Goal: Entertainment & Leisure: Consume media (video, audio)

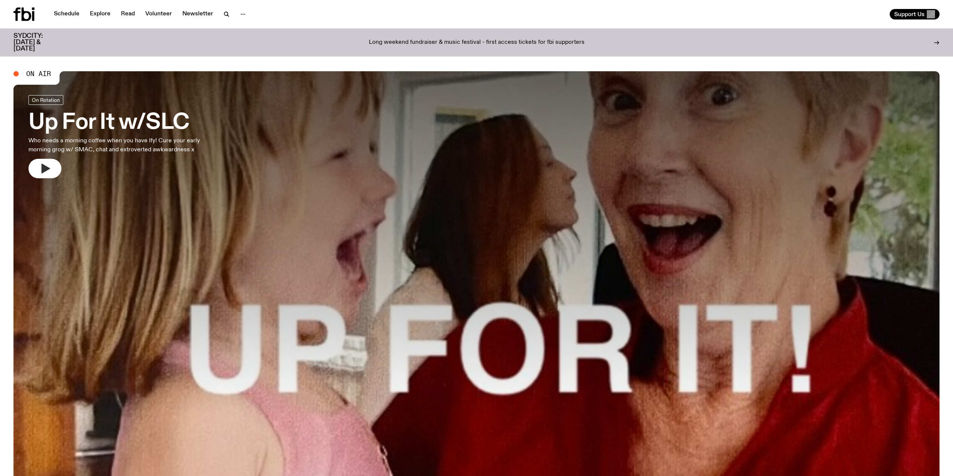
click at [45, 167] on icon "button" at bounding box center [46, 169] width 9 height 10
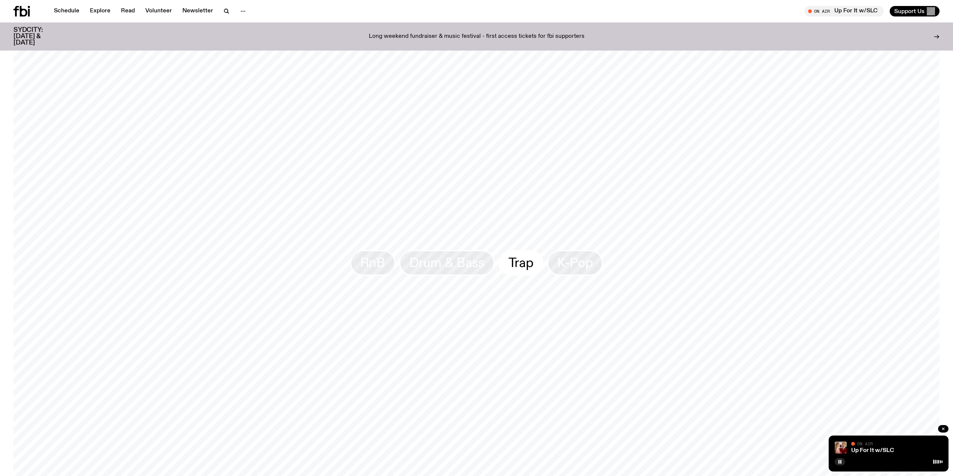
scroll to position [898, 0]
click at [448, 226] on span "Drum & Bass" at bounding box center [446, 231] width 75 height 15
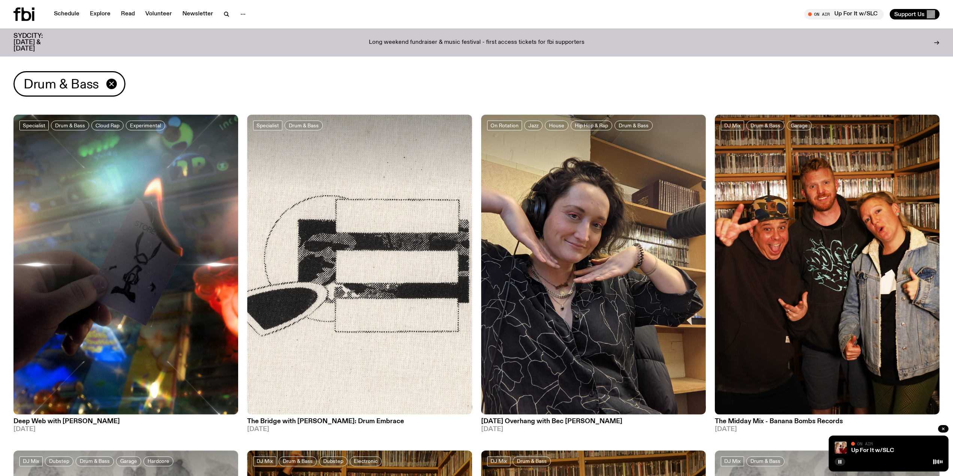
click at [106, 83] on div "Drum & Bass" at bounding box center [69, 83] width 112 height 25
click at [109, 83] on icon "button" at bounding box center [111, 83] width 9 height 9
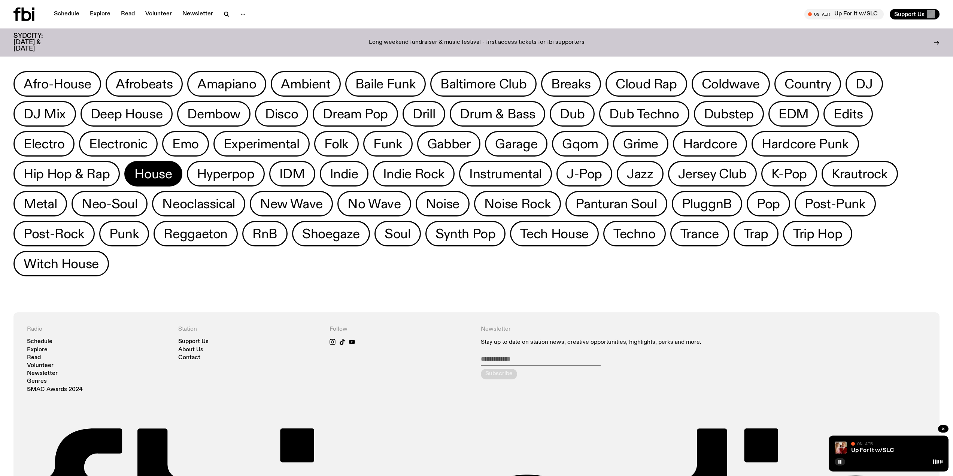
click at [145, 180] on span "House" at bounding box center [152, 174] width 37 height 15
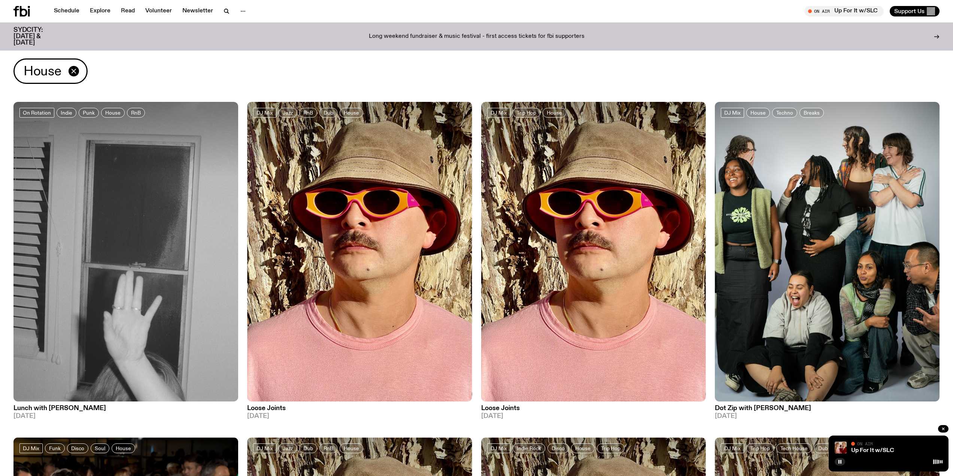
scroll to position [37, 0]
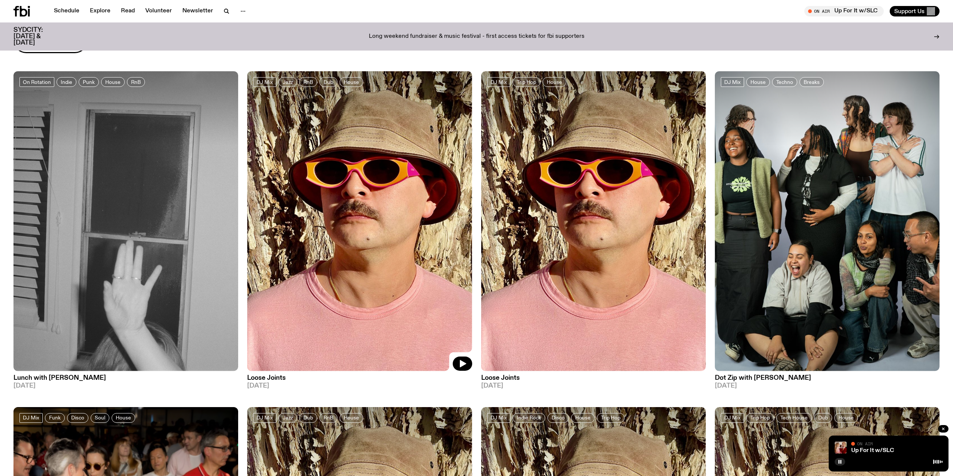
click at [363, 188] on img at bounding box center [359, 221] width 225 height 300
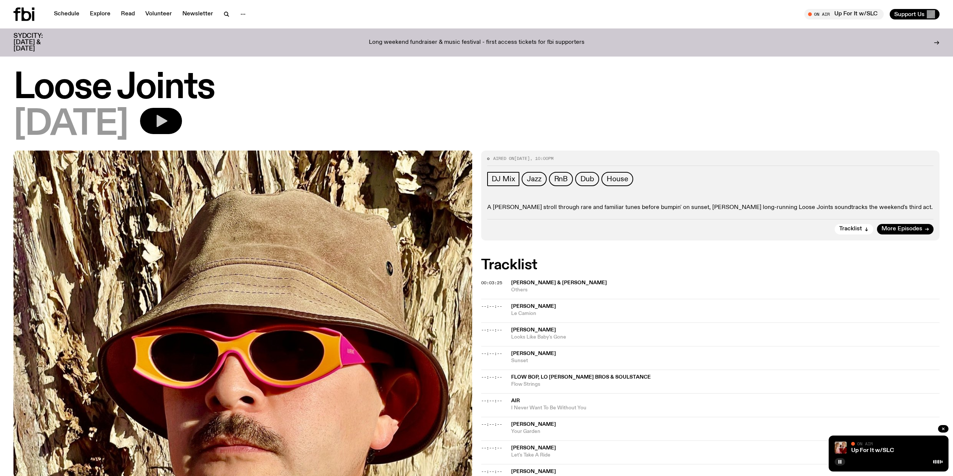
click at [182, 115] on button "button" at bounding box center [161, 121] width 42 height 26
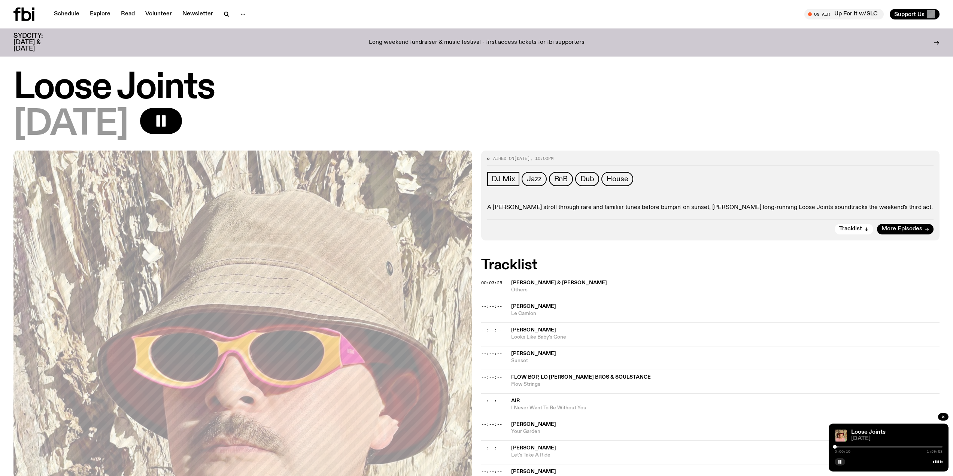
click at [547, 89] on h1 "Loose Joints" at bounding box center [476, 88] width 926 height 34
click at [934, 444] on div "Loose Joints [DATE] 0:00:15 1:59:58" at bounding box center [889, 448] width 120 height 48
click at [930, 433] on div "Loose Joints" at bounding box center [896, 433] width 93 height 6
click at [850, 447] on div at bounding box center [889, 446] width 108 height 1
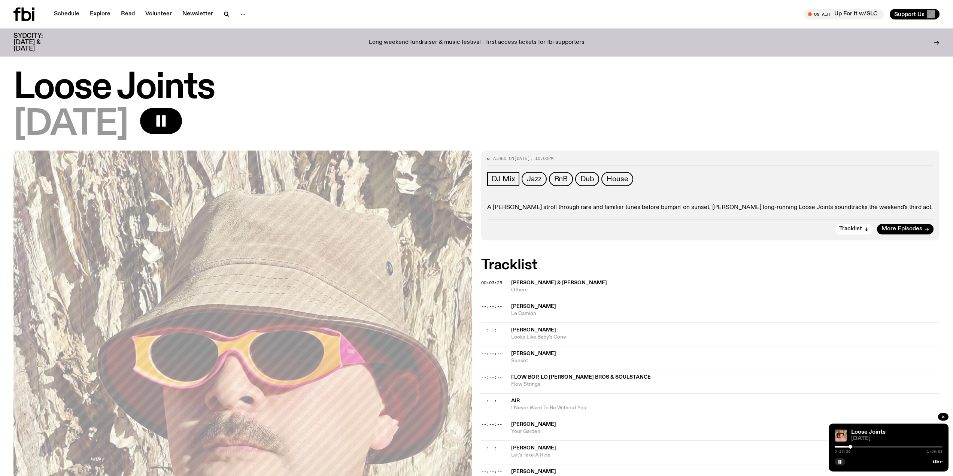
click at [861, 446] on div at bounding box center [889, 446] width 108 height 1
click at [876, 447] on div at bounding box center [889, 446] width 108 height 1
click at [888, 446] on div at bounding box center [889, 446] width 108 height 1
click at [905, 447] on div at bounding box center [889, 446] width 108 height 1
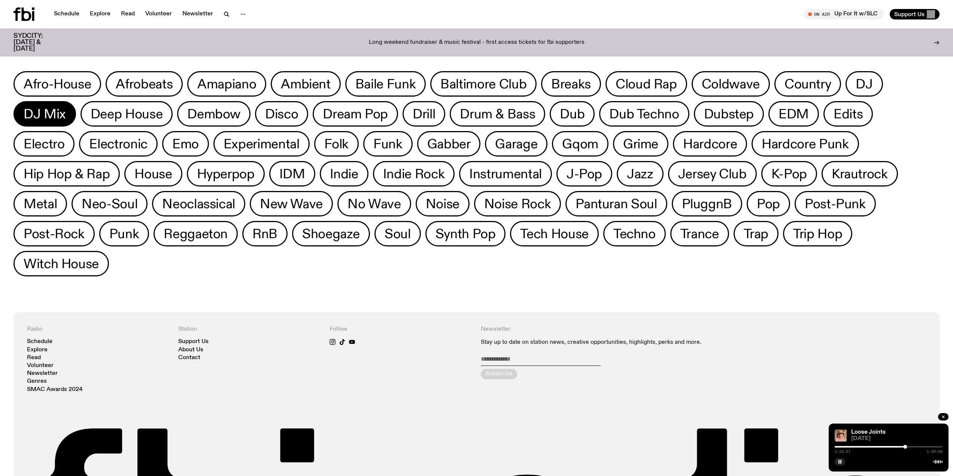
click at [63, 107] on span "DJ Mix" at bounding box center [45, 114] width 42 height 15
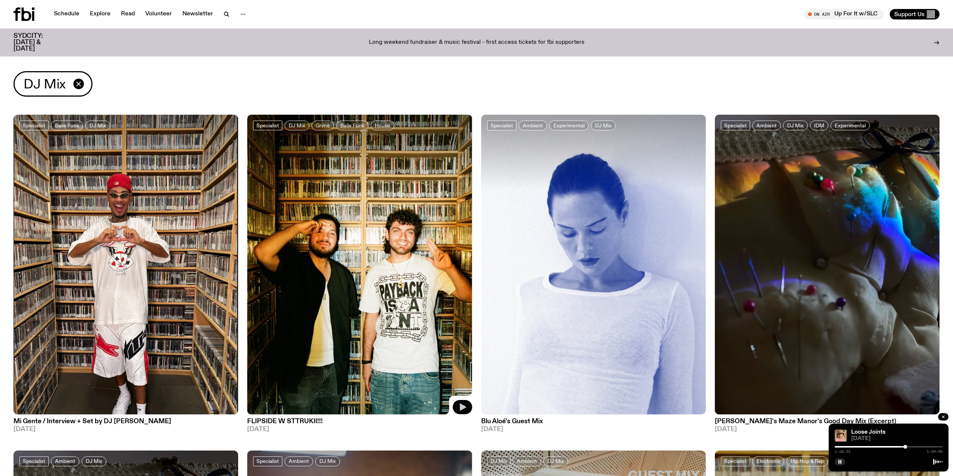
click at [460, 403] on icon "button" at bounding box center [462, 407] width 9 height 9
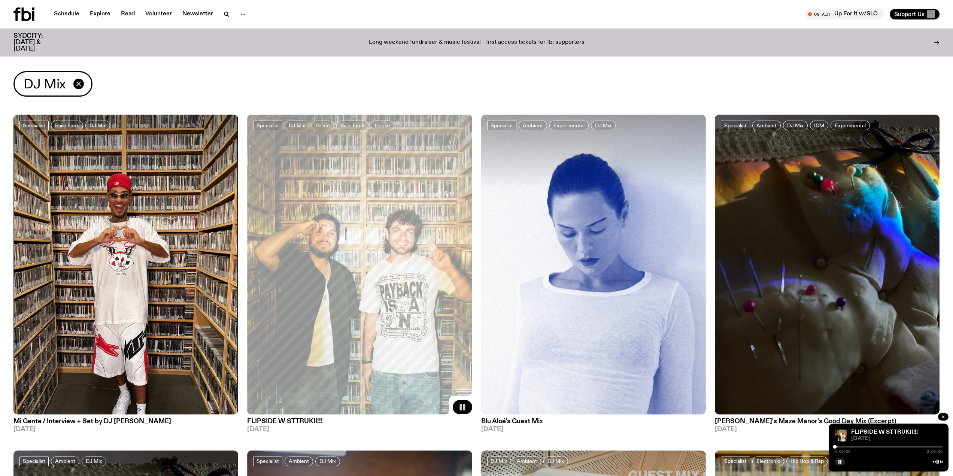
click at [887, 448] on div "0:00:06 2:00:00" at bounding box center [889, 449] width 108 height 9
click at [887, 446] on div at bounding box center [889, 446] width 108 height 1
click at [860, 446] on div at bounding box center [833, 446] width 108 height 1
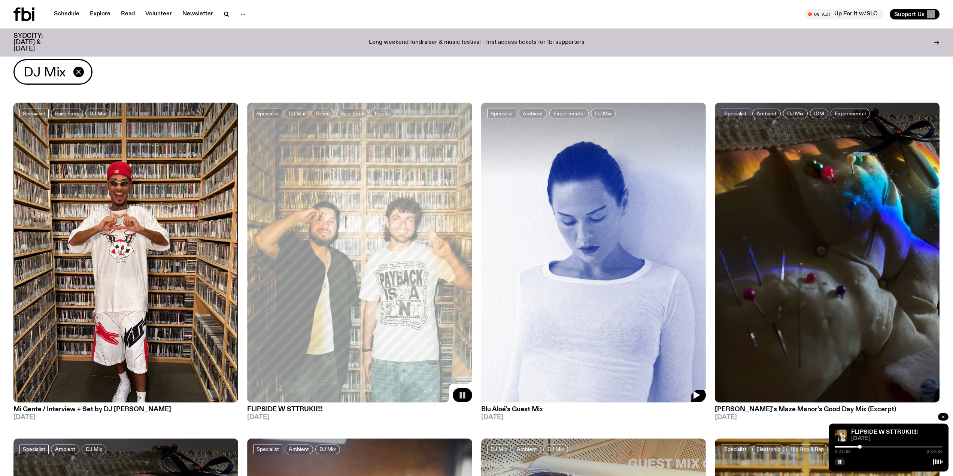
scroll to position [37, 0]
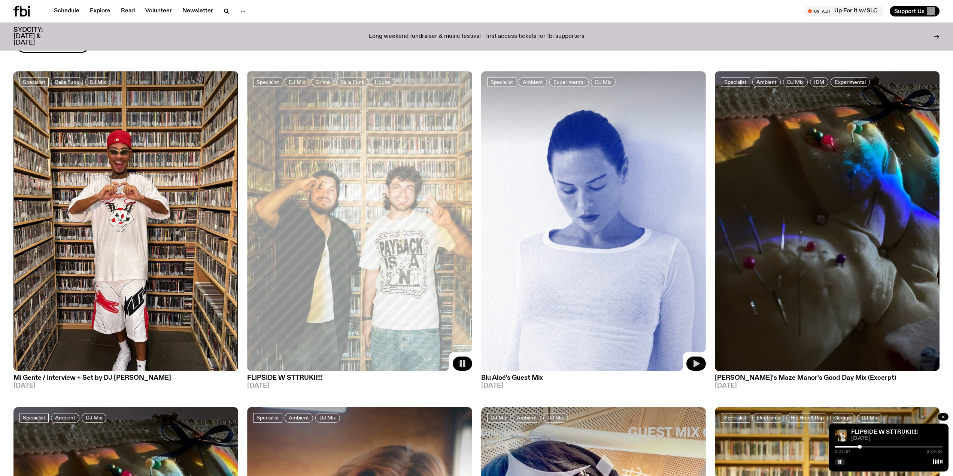
click at [698, 363] on icon "button" at bounding box center [697, 363] width 6 height 7
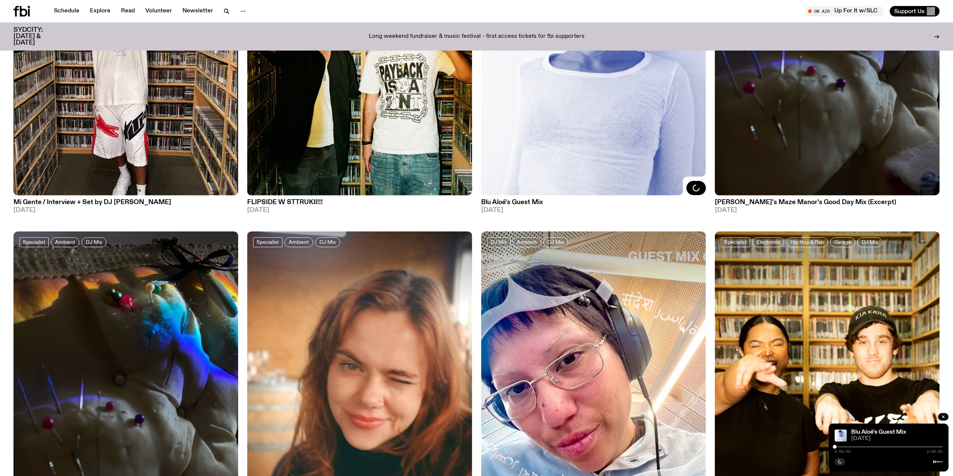
scroll to position [225, 0]
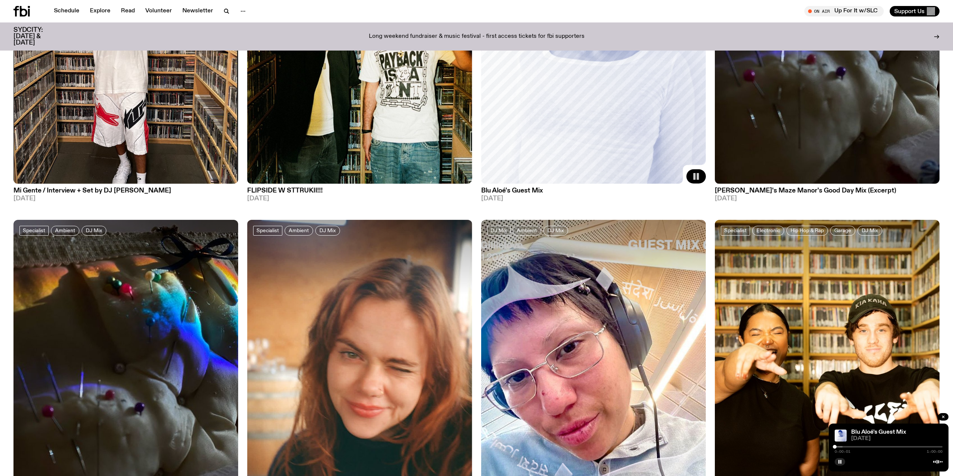
click at [854, 446] on div "0:00:01 1:00:00" at bounding box center [889, 449] width 108 height 9
click at [859, 448] on div "0:00:01 1:00:00" at bounding box center [889, 449] width 108 height 9
click at [859, 447] on div at bounding box center [889, 446] width 108 height 1
click at [884, 446] on div at bounding box center [889, 446] width 108 height 1
click at [903, 447] on div at bounding box center [889, 446] width 108 height 1
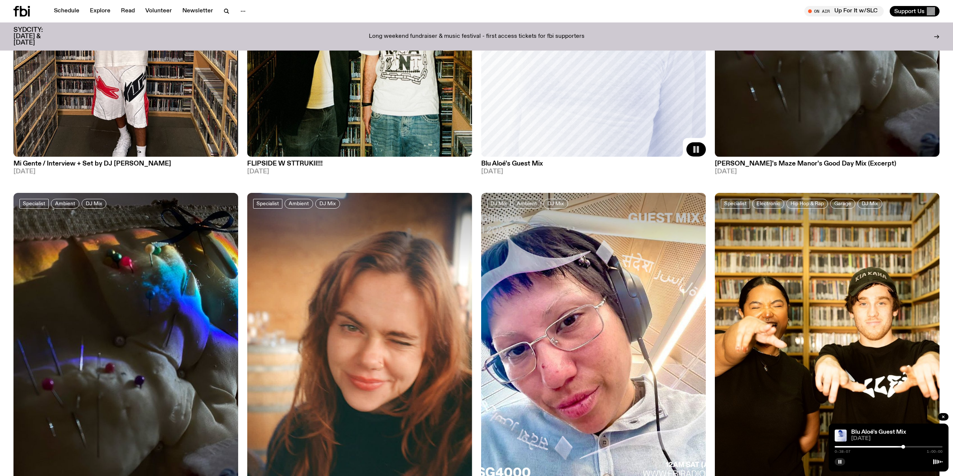
scroll to position [449, 0]
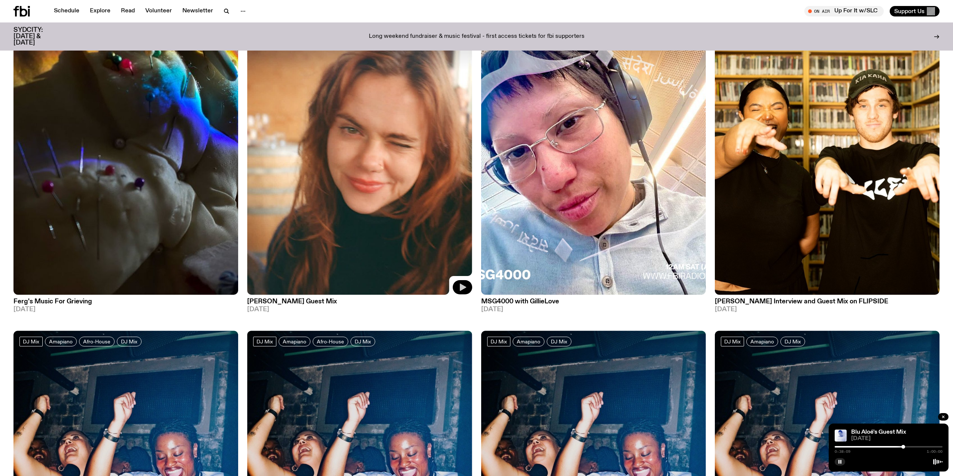
click at [463, 284] on icon "button" at bounding box center [462, 287] width 9 height 9
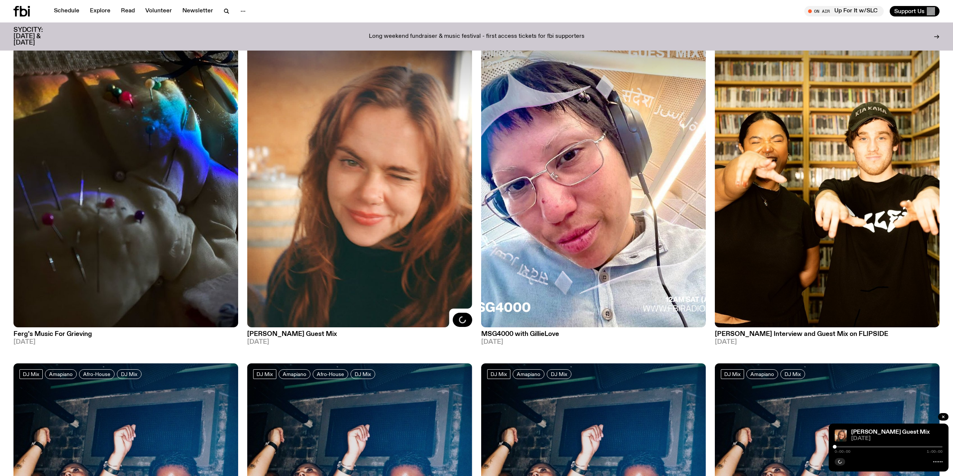
scroll to position [412, 0]
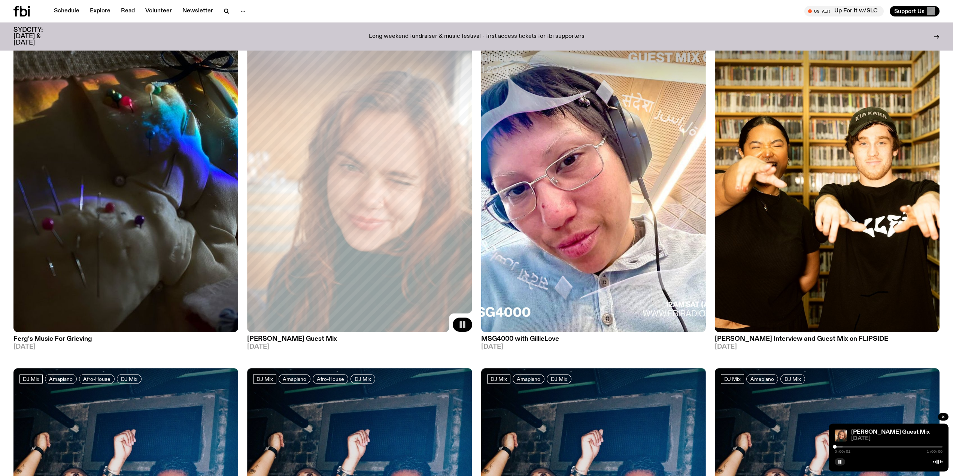
click at [850, 446] on div at bounding box center [889, 446] width 108 height 1
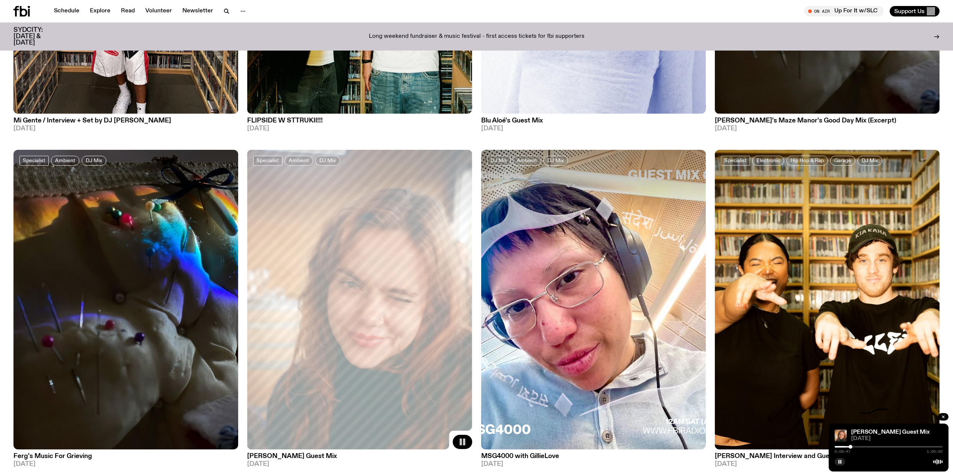
scroll to position [294, 0]
click at [900, 446] on div "0:08:48 1:00:00" at bounding box center [889, 449] width 108 height 9
click at [900, 446] on div at bounding box center [889, 446] width 108 height 1
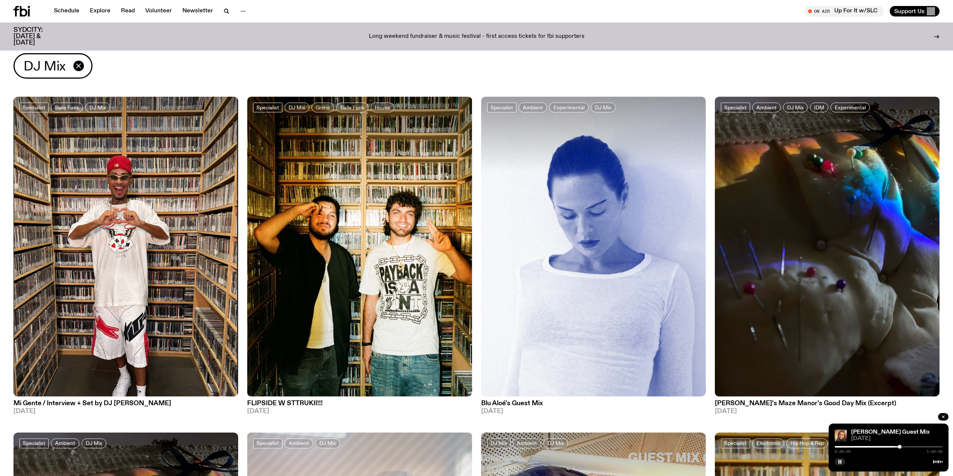
scroll to position [0, 0]
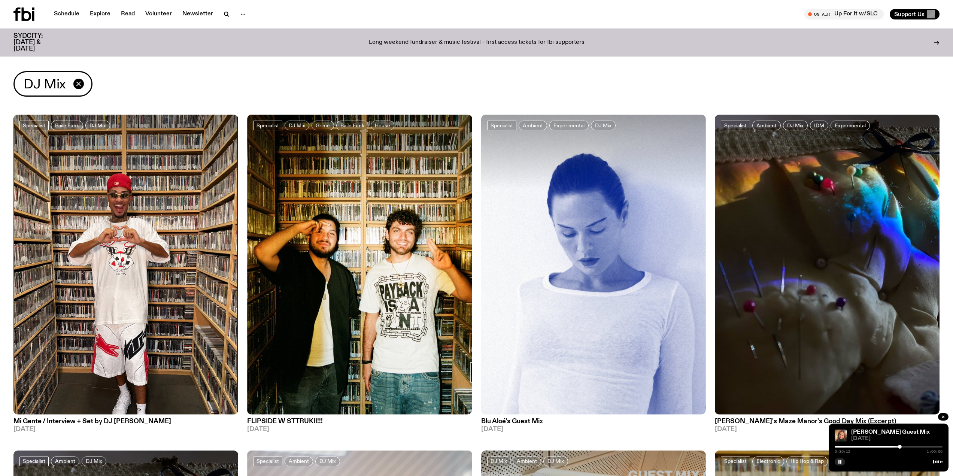
click at [72, 82] on div "DJ Mix" at bounding box center [52, 83] width 79 height 25
click at [76, 83] on icon "button" at bounding box center [78, 83] width 9 height 9
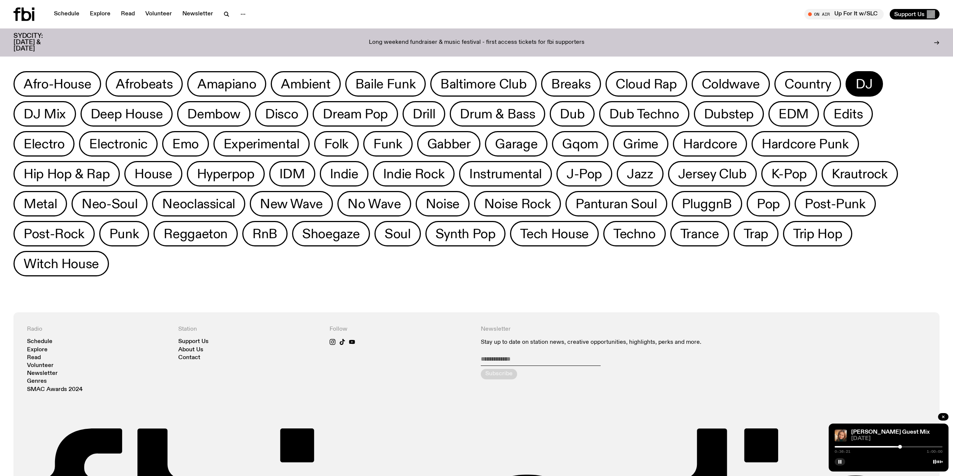
click at [872, 81] on span "DJ" at bounding box center [864, 84] width 17 height 15
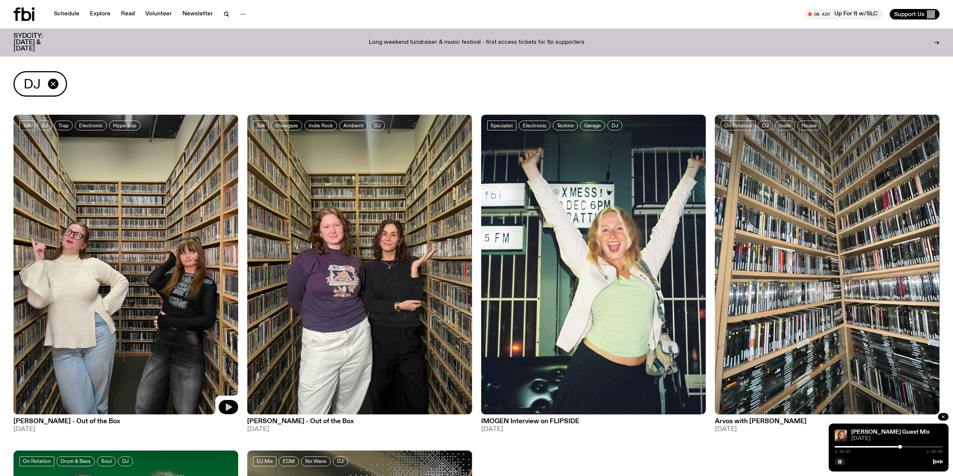
click at [225, 403] on icon "button" at bounding box center [228, 407] width 9 height 9
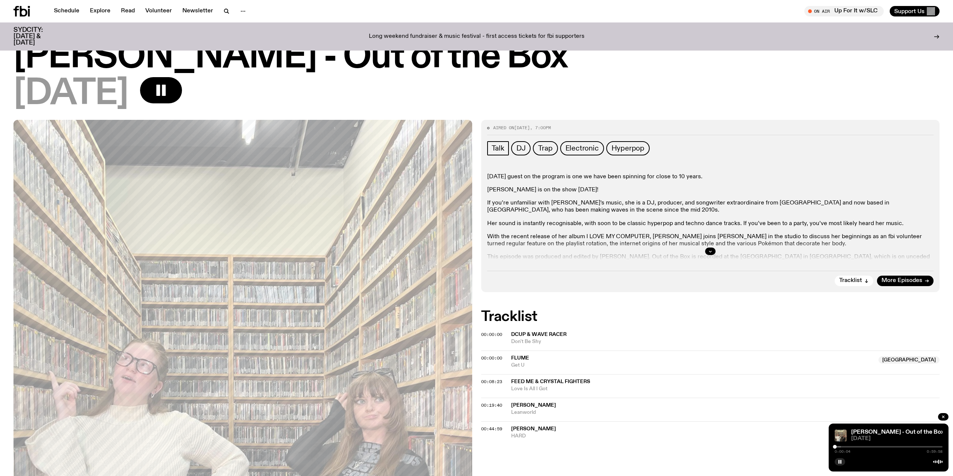
scroll to position [37, 0]
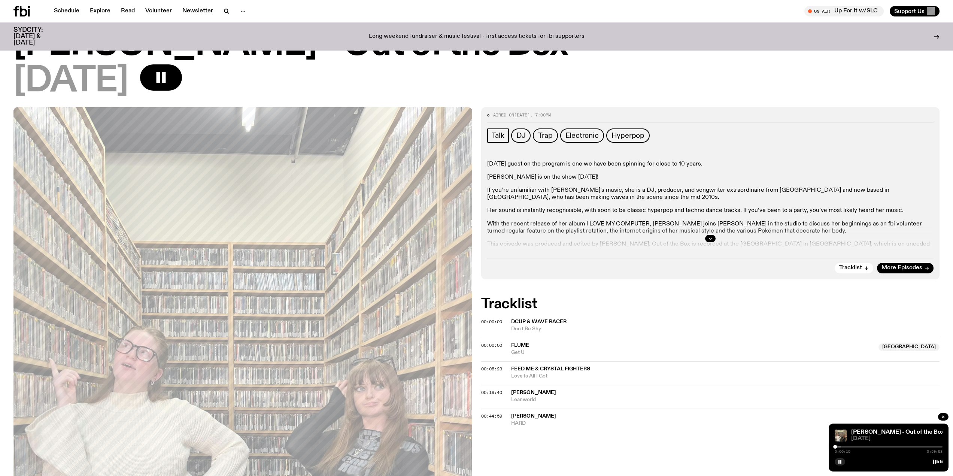
click at [709, 242] on div at bounding box center [710, 239] width 447 height 24
click at [713, 238] on button "button" at bounding box center [710, 238] width 10 height 7
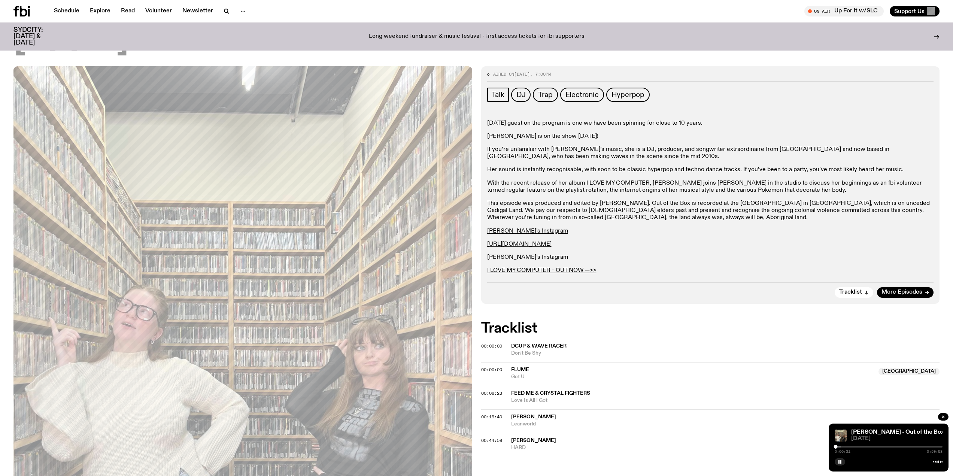
scroll to position [75, 0]
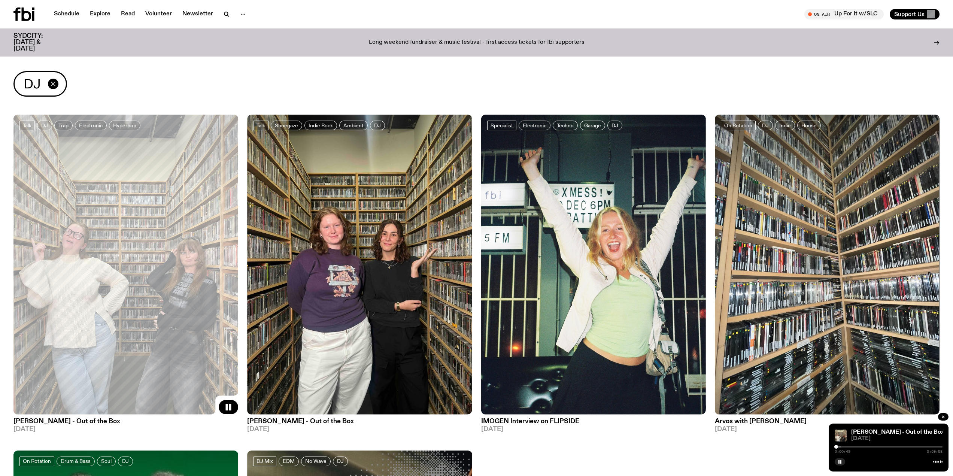
click at [56, 85] on icon "button" at bounding box center [53, 83] width 9 height 9
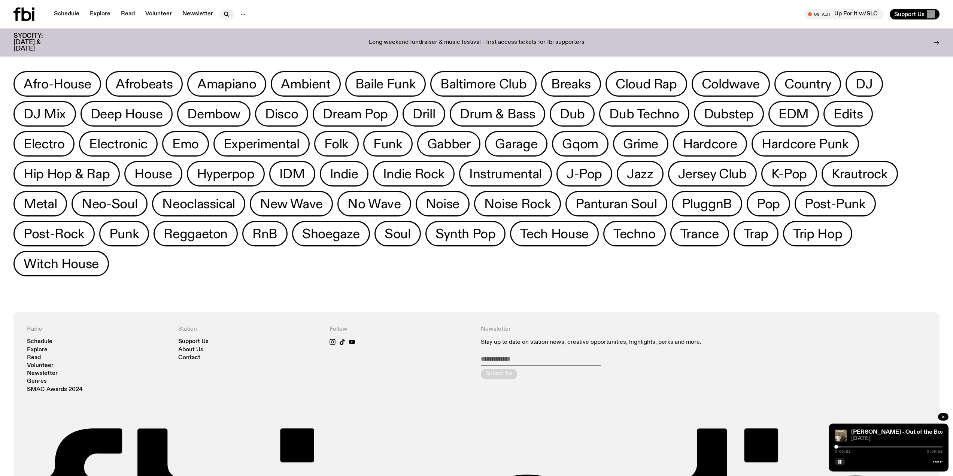
click at [225, 16] on icon "button" at bounding box center [226, 14] width 9 height 9
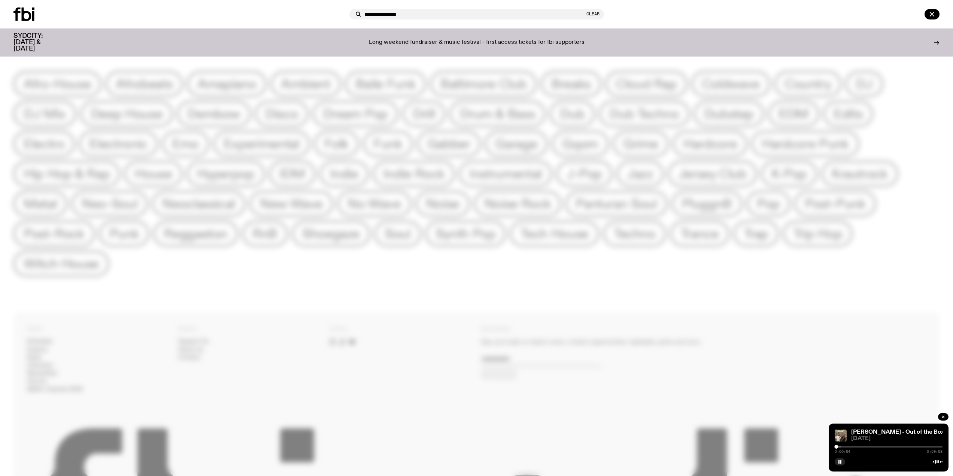
type input "**********"
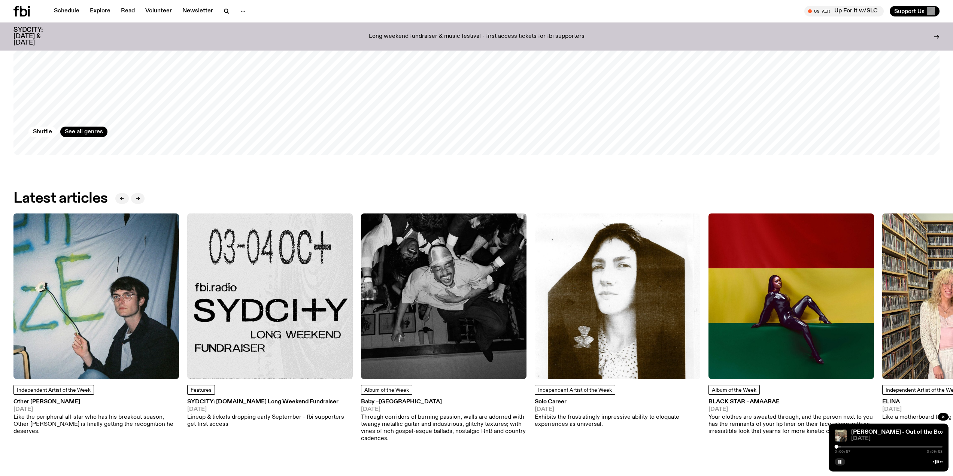
scroll to position [1268, 0]
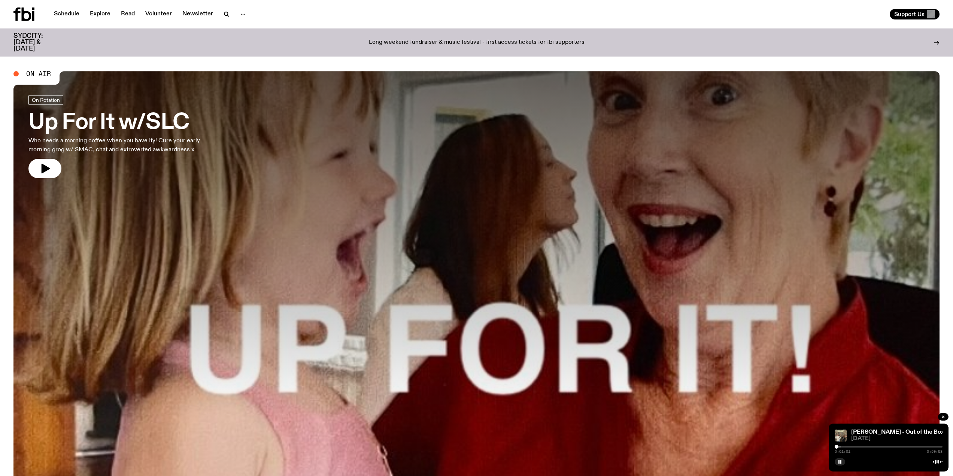
drag, startPoint x: 377, startPoint y: 208, endPoint x: 372, endPoint y: 208, distance: 5.6
click at [107, 12] on link "Explore" at bounding box center [100, 14] width 30 height 10
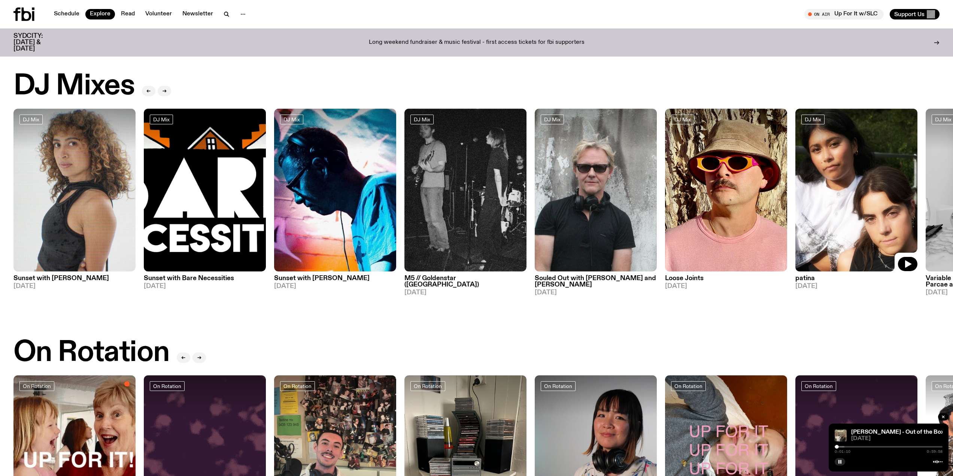
click at [845, 203] on img at bounding box center [856, 190] width 122 height 163
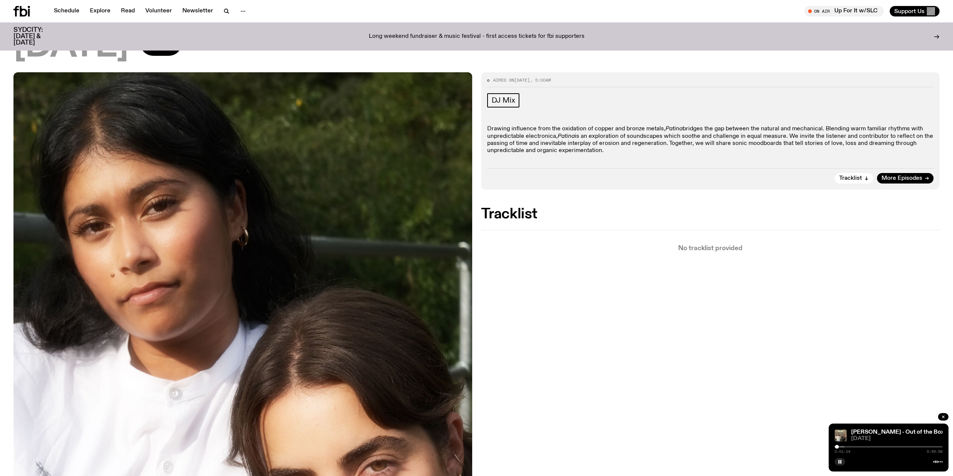
scroll to position [72, 0]
drag, startPoint x: 489, startPoint y: 213, endPoint x: 477, endPoint y: 214, distance: 11.6
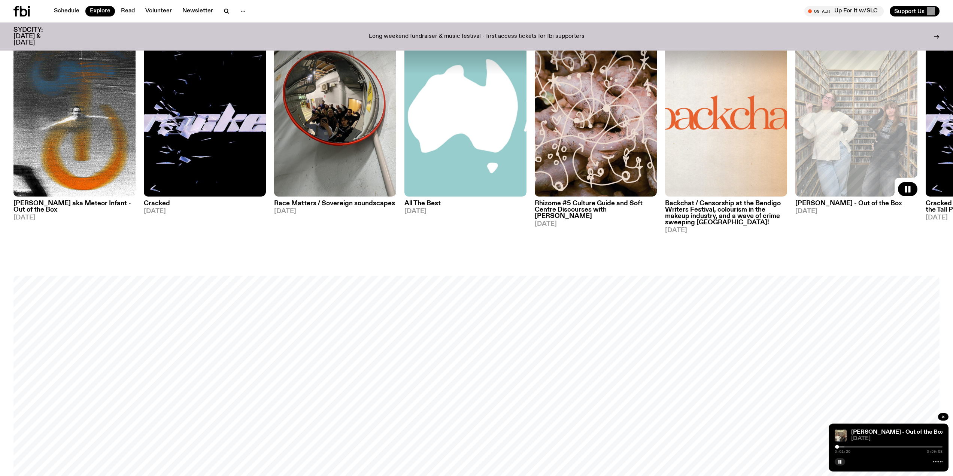
scroll to position [652, 0]
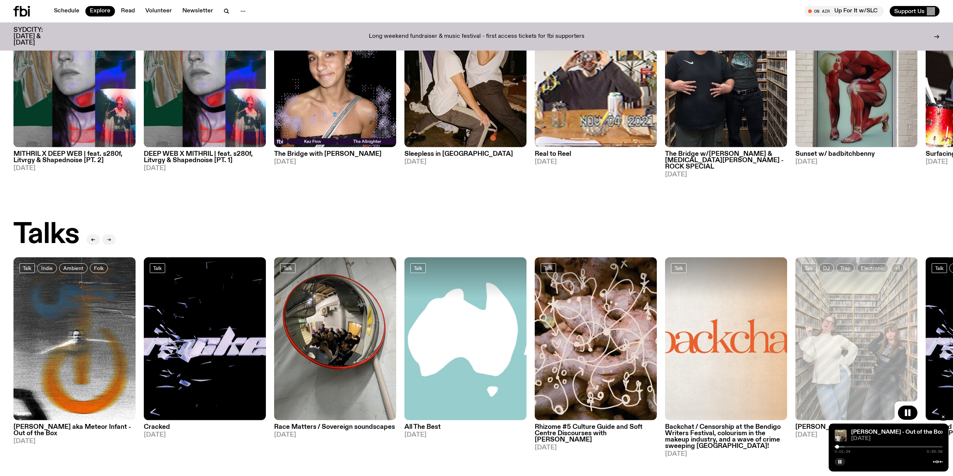
click at [107, 237] on icon "button" at bounding box center [109, 239] width 4 height 4
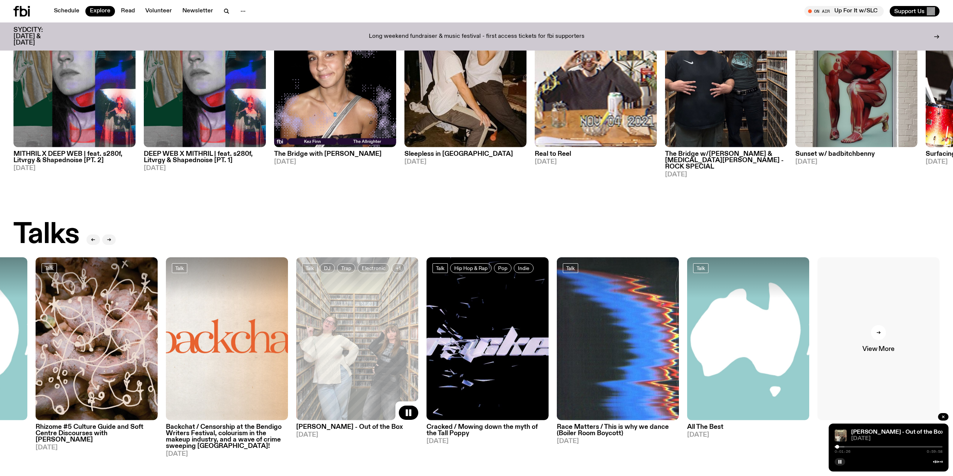
click at [875, 346] on span "View More" at bounding box center [878, 349] width 32 height 6
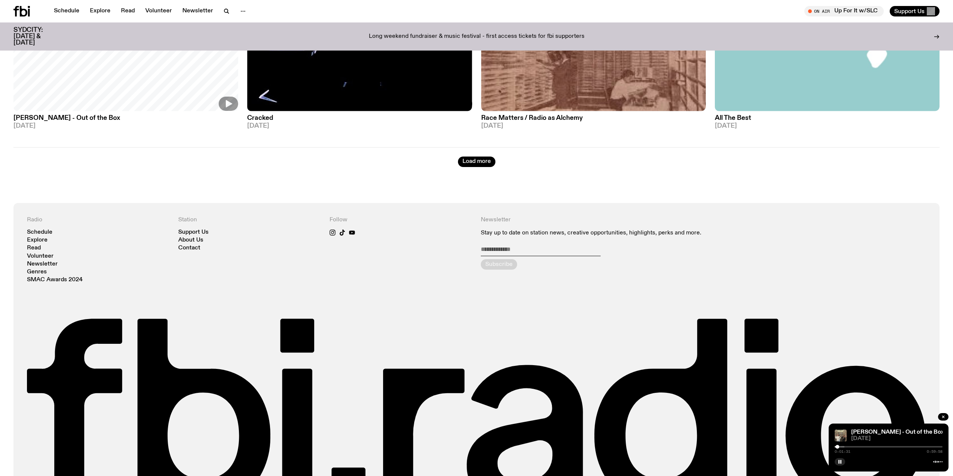
scroll to position [1845, 0]
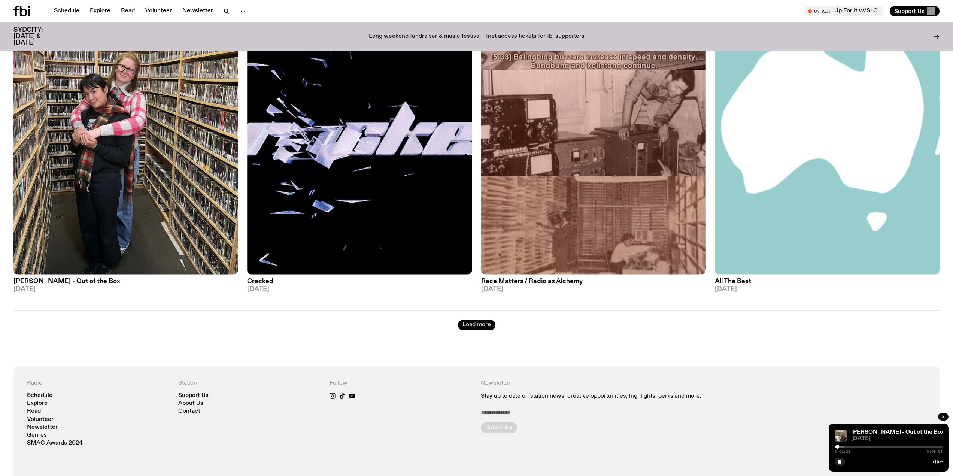
click at [475, 320] on button "Load more" at bounding box center [476, 325] width 37 height 10
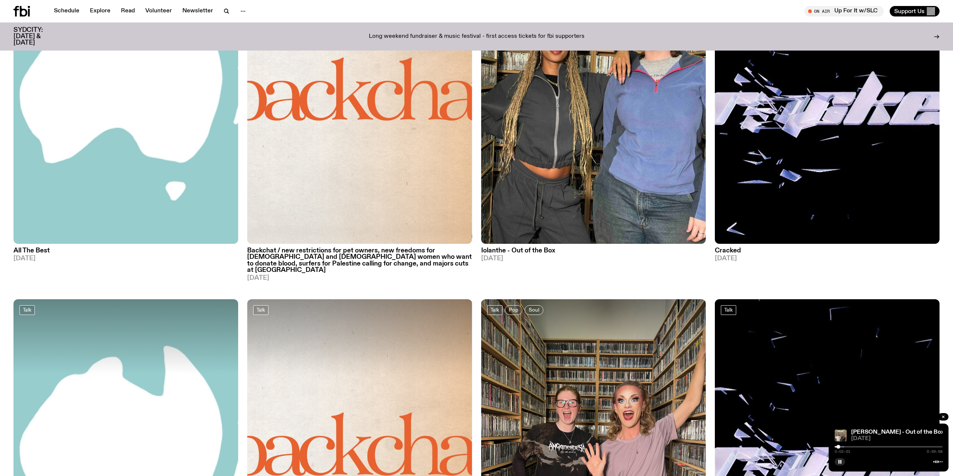
scroll to position [3915, 0]
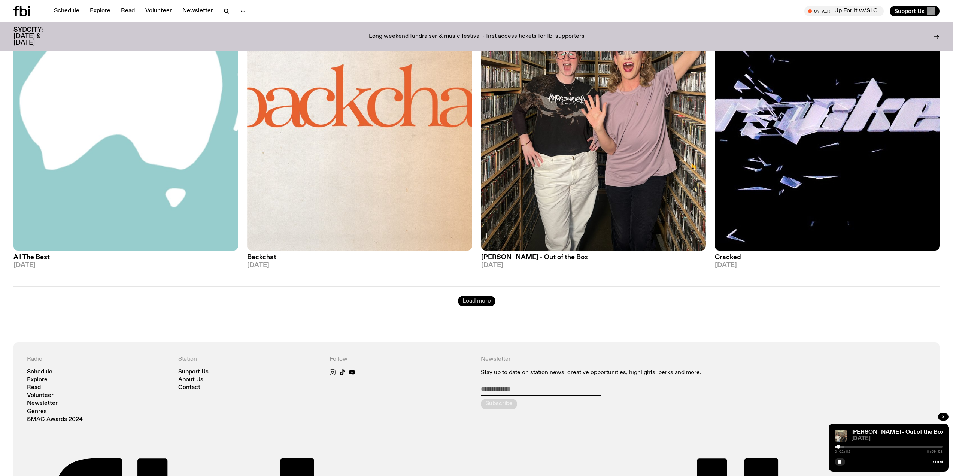
click at [479, 296] on button "Load more" at bounding box center [476, 301] width 37 height 10
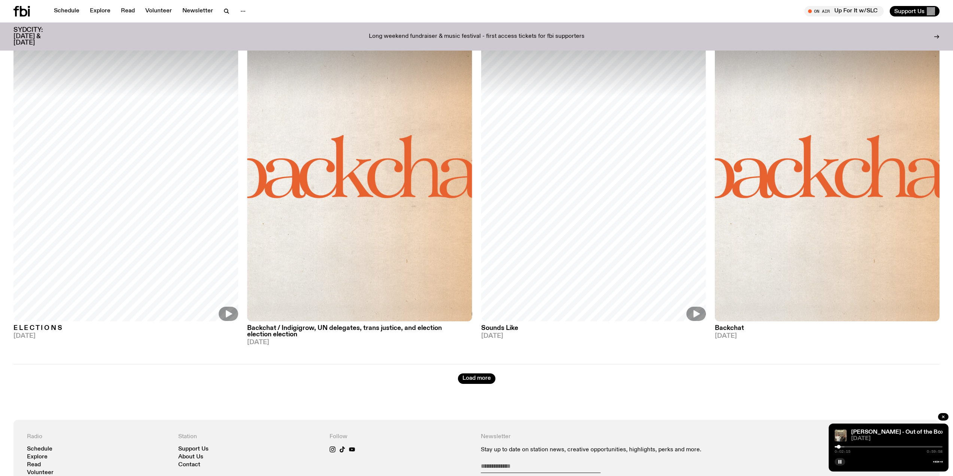
scroll to position [5831, 0]
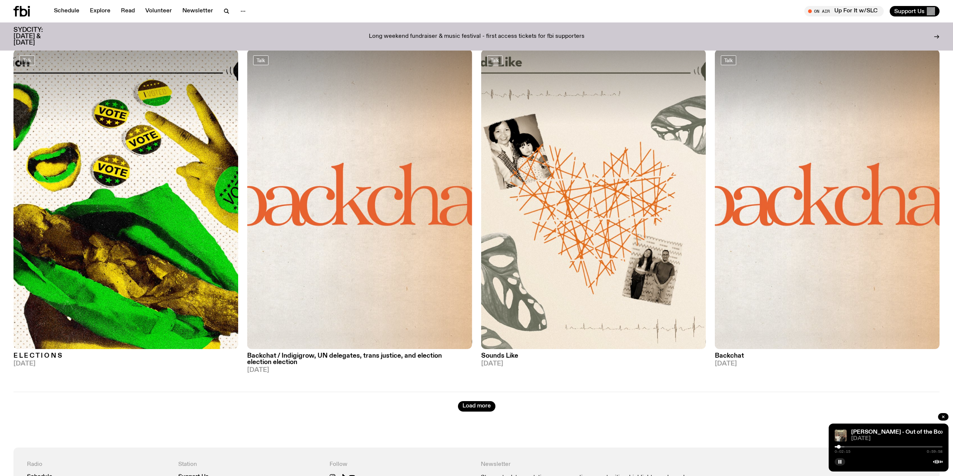
click at [477, 401] on button "Load more" at bounding box center [476, 406] width 37 height 10
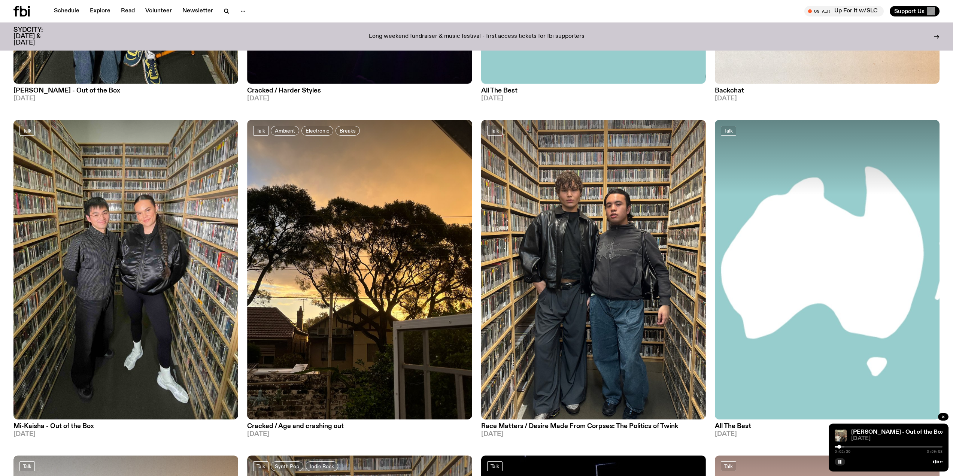
scroll to position [0, 0]
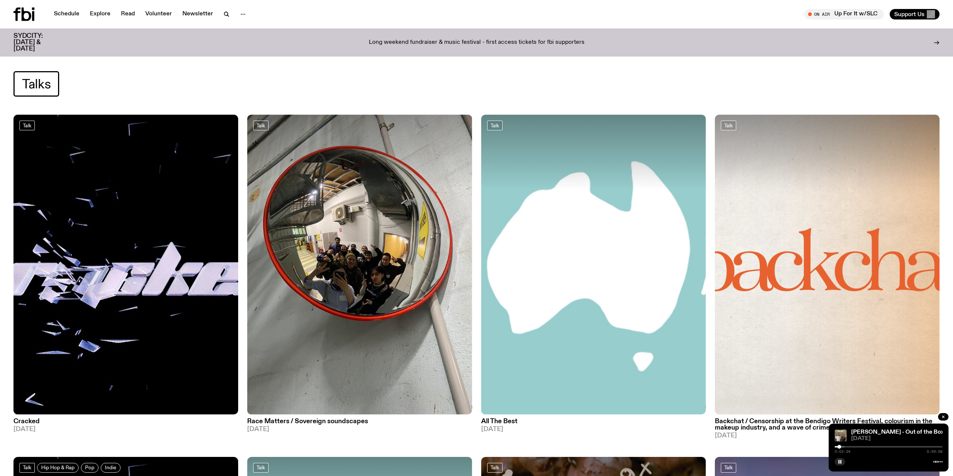
click at [28, 14] on icon at bounding box center [23, 13] width 21 height 13
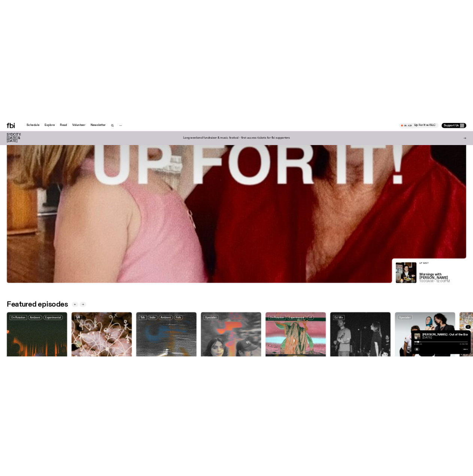
scroll to position [258, 0]
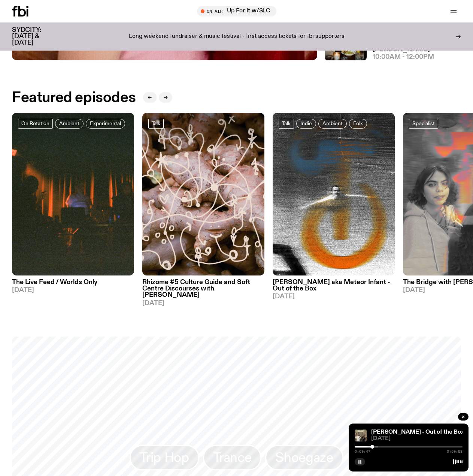
click at [362, 463] on icon "button" at bounding box center [360, 461] width 4 height 4
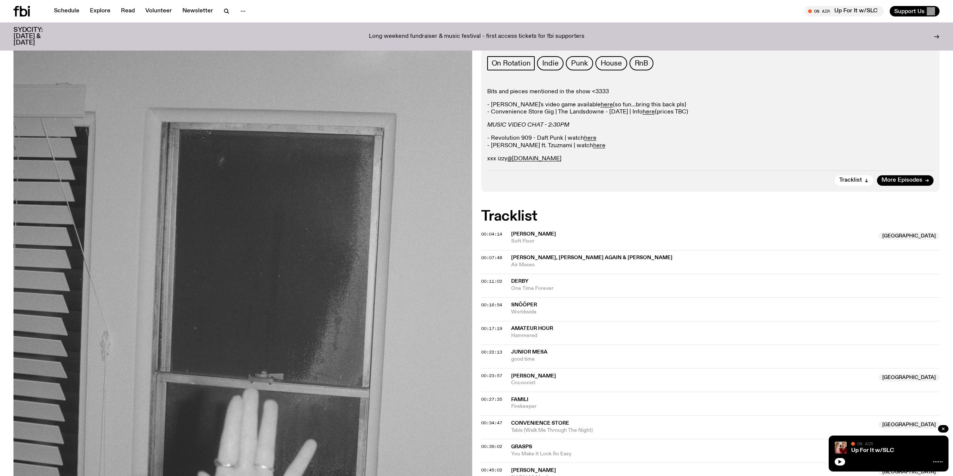
scroll to position [33, 0]
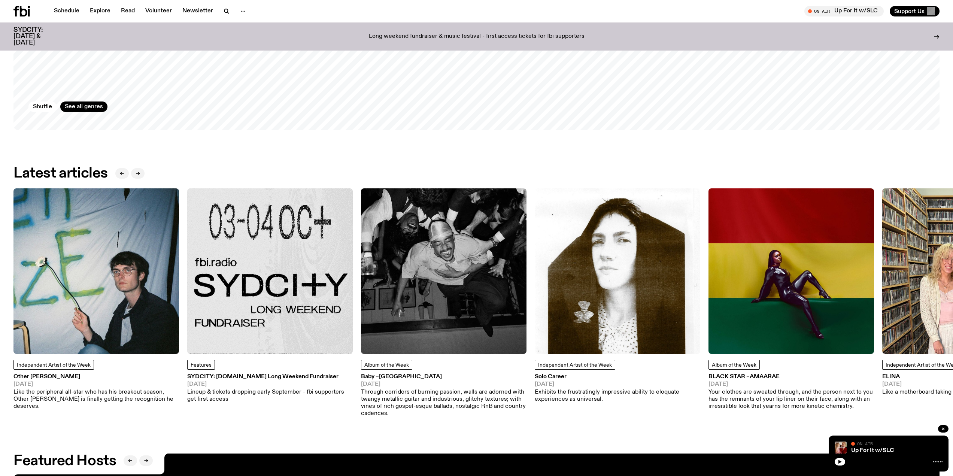
scroll to position [1268, 0]
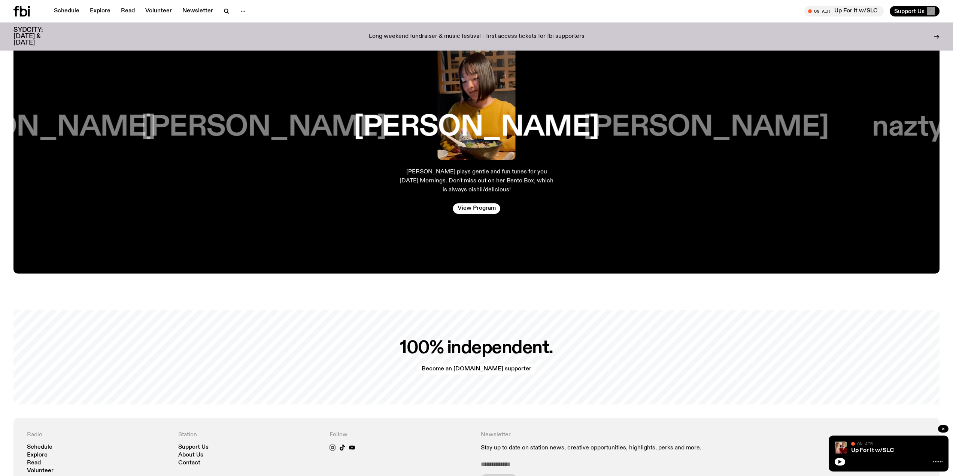
drag, startPoint x: 361, startPoint y: 279, endPoint x: 363, endPoint y: 275, distance: 4.9
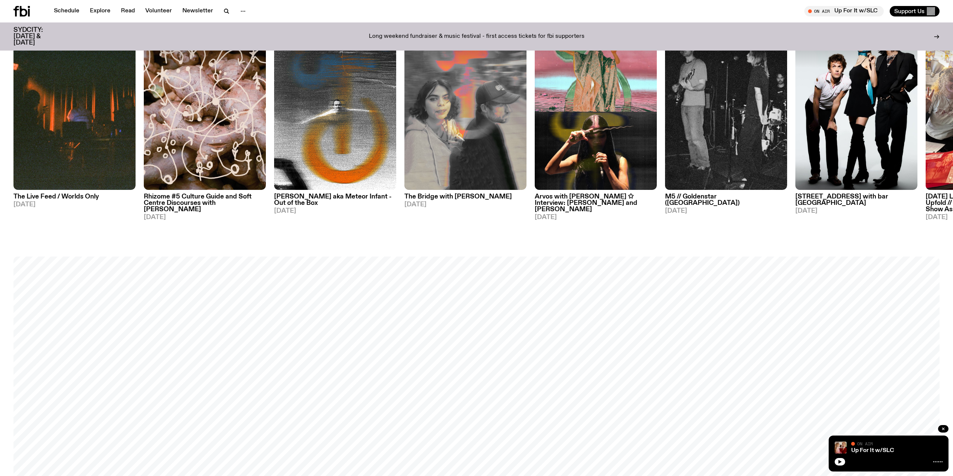
scroll to position [0, 0]
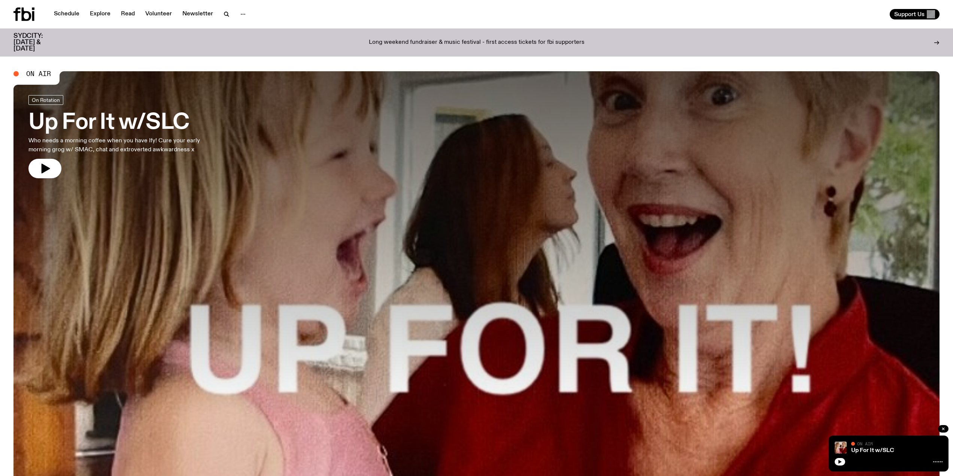
click at [54, 118] on h3 "Up For It w/SLC" at bounding box center [124, 122] width 192 height 21
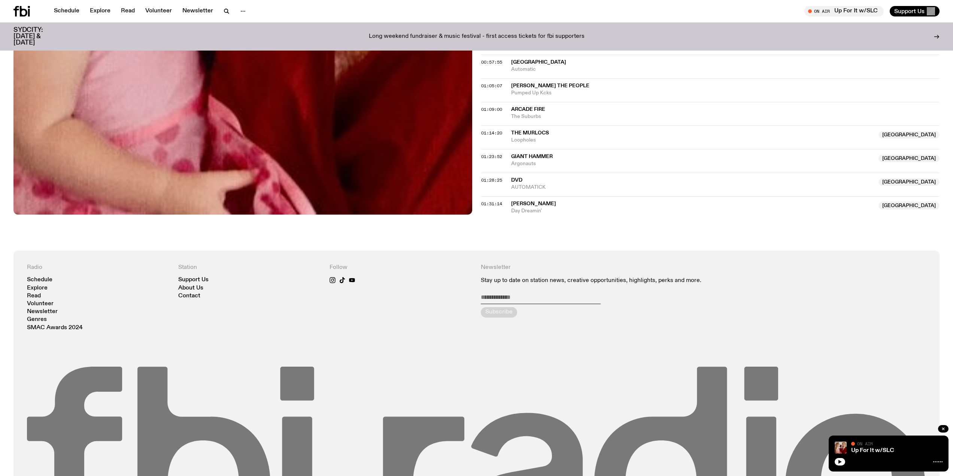
scroll to position [712, 0]
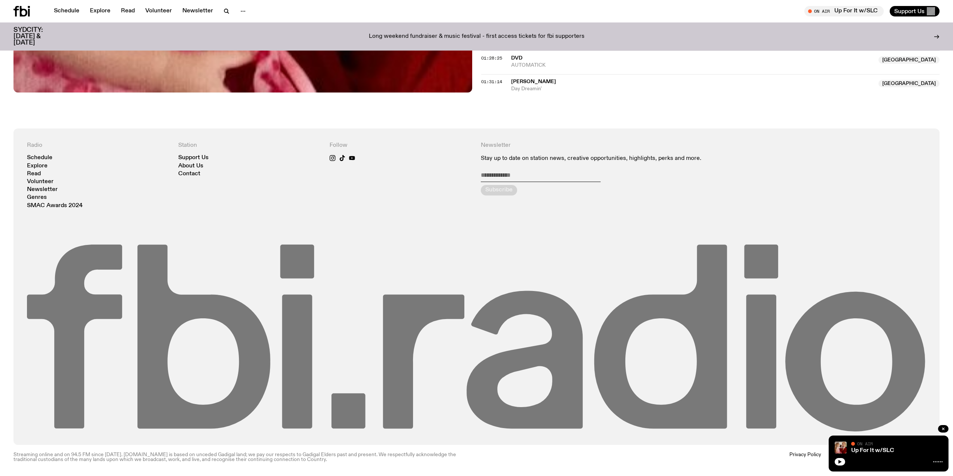
drag, startPoint x: 500, startPoint y: 352, endPoint x: 485, endPoint y: 321, distance: 34.5
